Goal: Task Accomplishment & Management: Complete application form

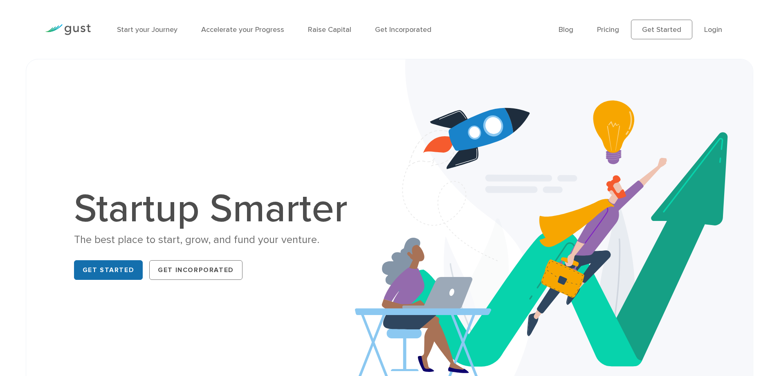
click at [110, 269] on link "Get Started" at bounding box center [108, 270] width 69 height 20
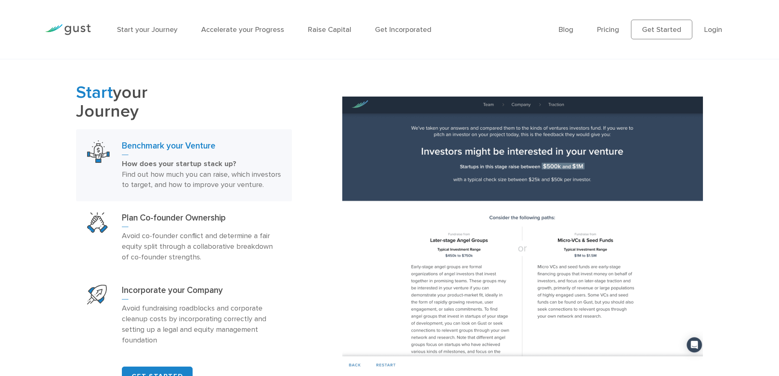
scroll to position [365, 0]
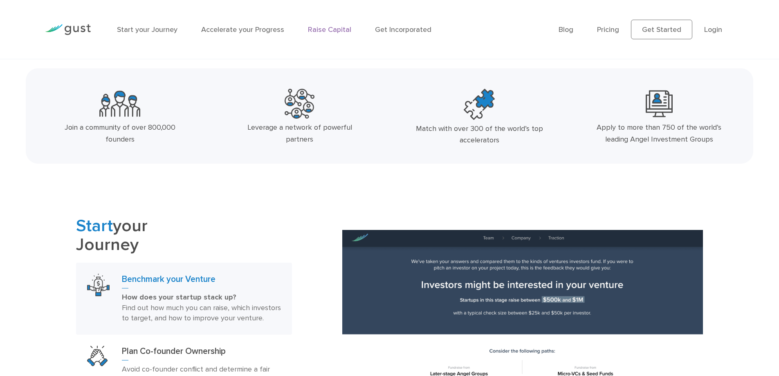
click at [333, 29] on link "Raise Capital" at bounding box center [329, 29] width 43 height 9
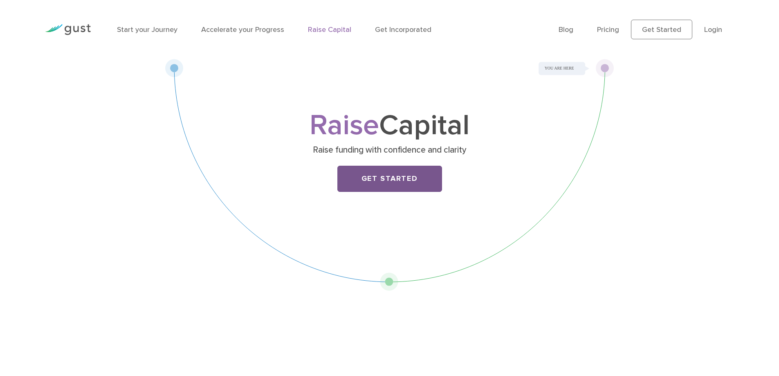
click at [388, 180] on link "Get Started" at bounding box center [389, 179] width 105 height 26
